Goal: Transaction & Acquisition: Book appointment/travel/reservation

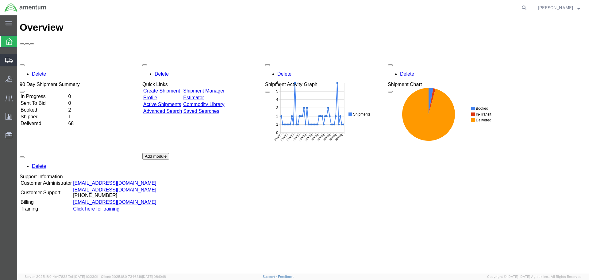
click at [0, 0] on span "Shipment Manager" at bounding box center [0, 0] width 0 height 0
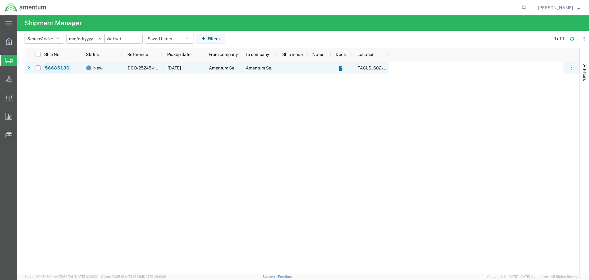
click at [49, 69] on link "56685136" at bounding box center [56, 68] width 25 height 10
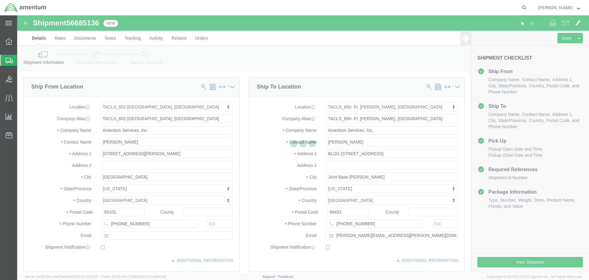
select select "42707"
select select "42724"
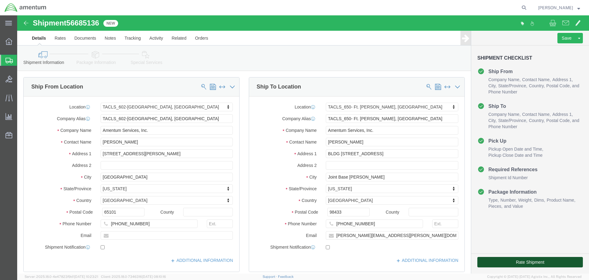
click button "Rate Shipment"
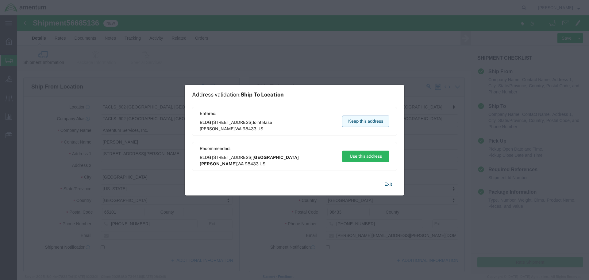
click at [375, 121] on button "Keep this address" at bounding box center [365, 120] width 47 height 11
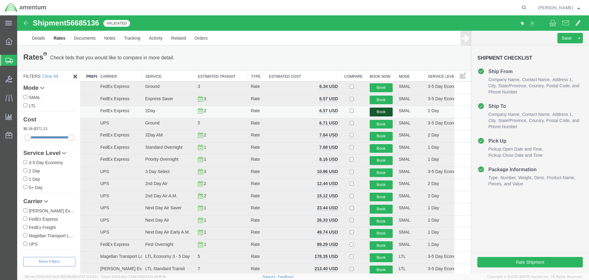
click at [376, 111] on button "Book" at bounding box center [381, 111] width 23 height 9
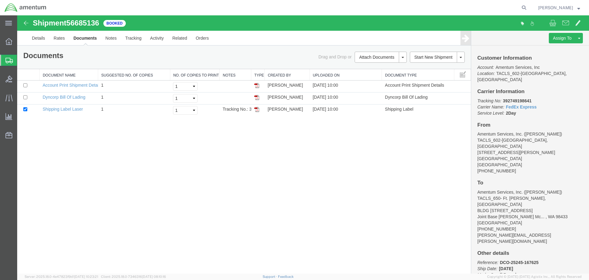
drag, startPoint x: 257, startPoint y: 109, endPoint x: 254, endPoint y: 127, distance: 18.6
click at [257, 109] on img at bounding box center [256, 109] width 5 height 5
